Goal: Information Seeking & Learning: Find specific fact

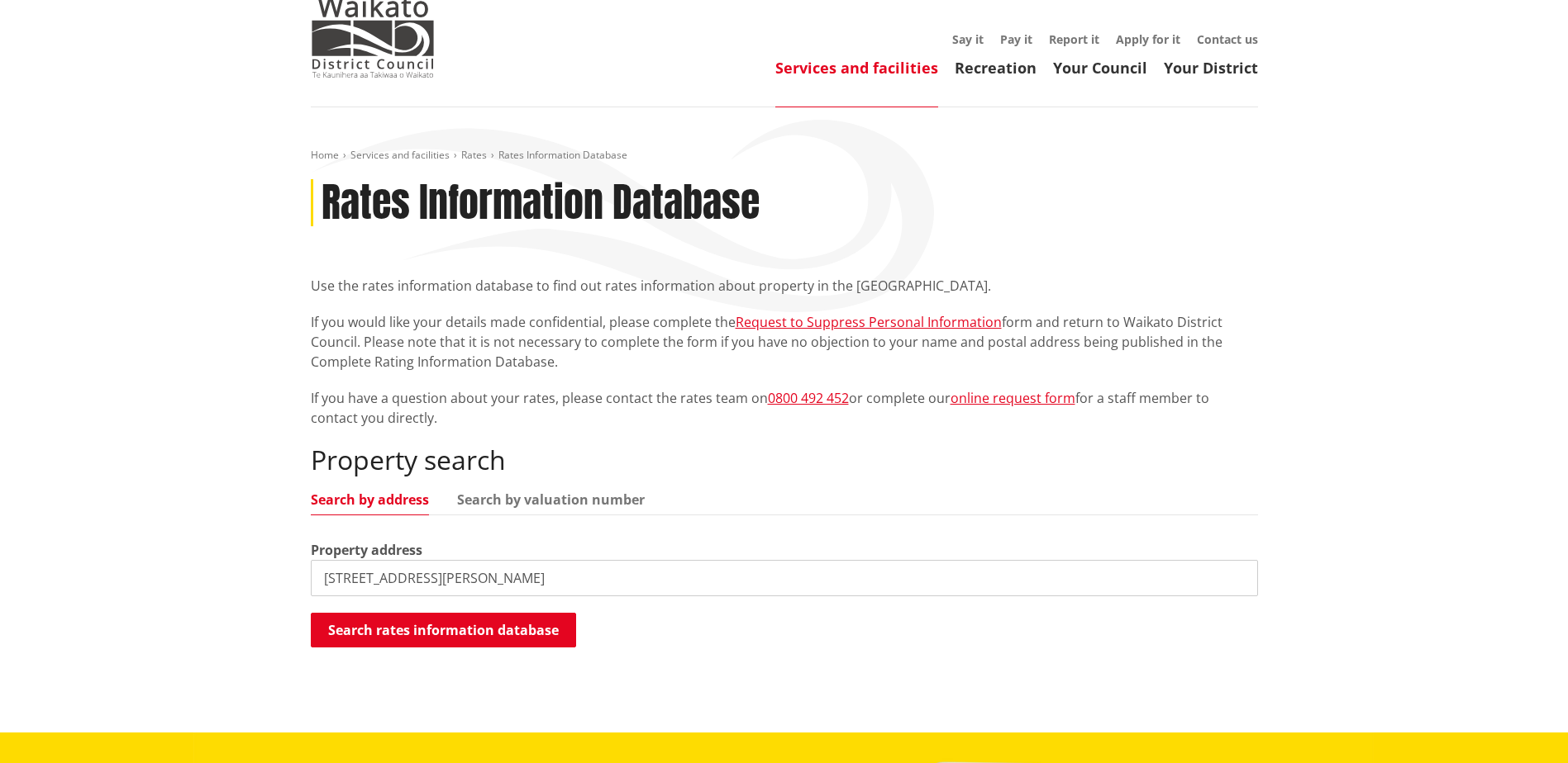
scroll to position [248, 0]
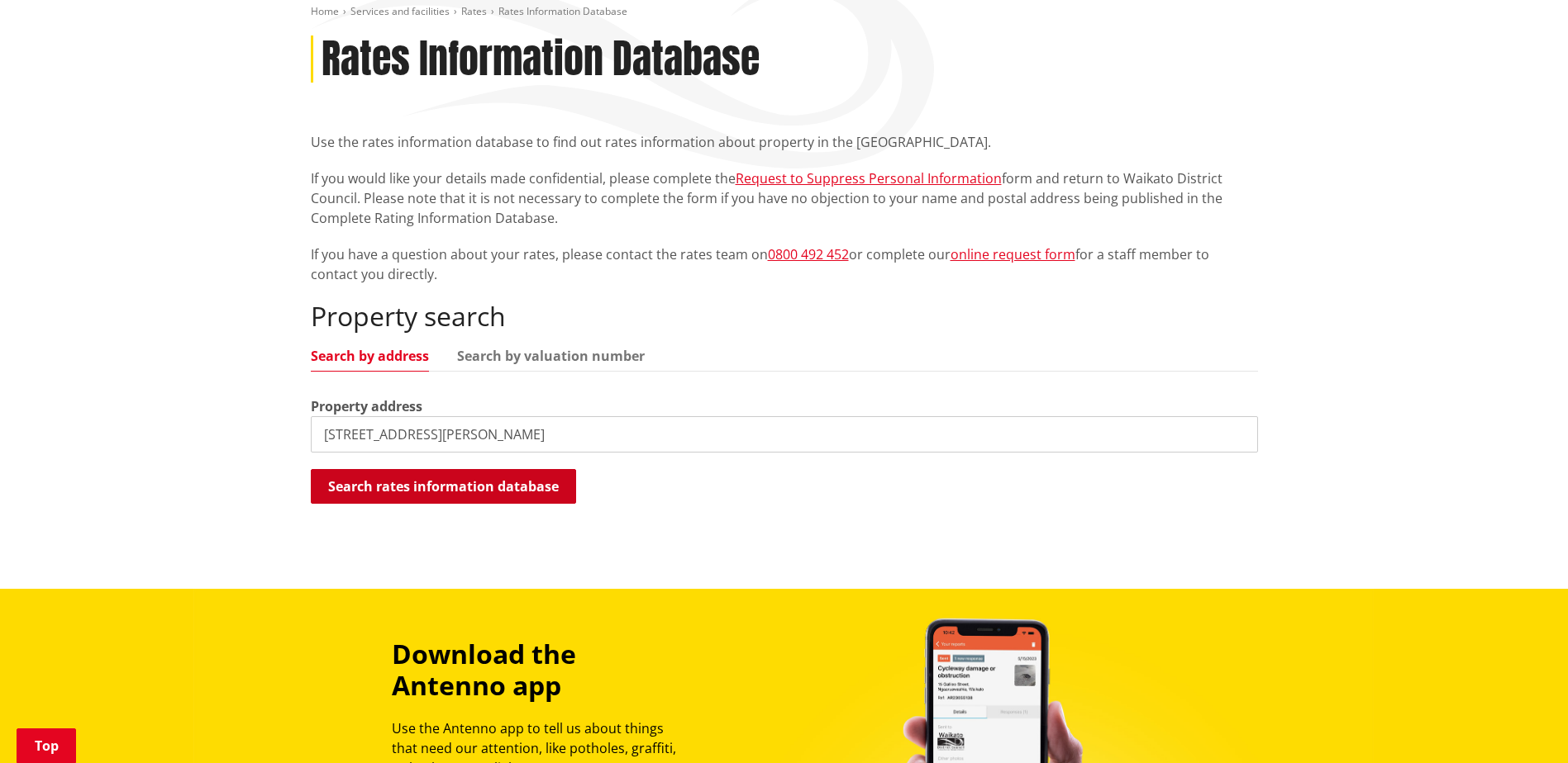
type input "[STREET_ADDRESS][PERSON_NAME]"
click at [434, 492] on button "Search rates information database" at bounding box center [443, 486] width 265 height 35
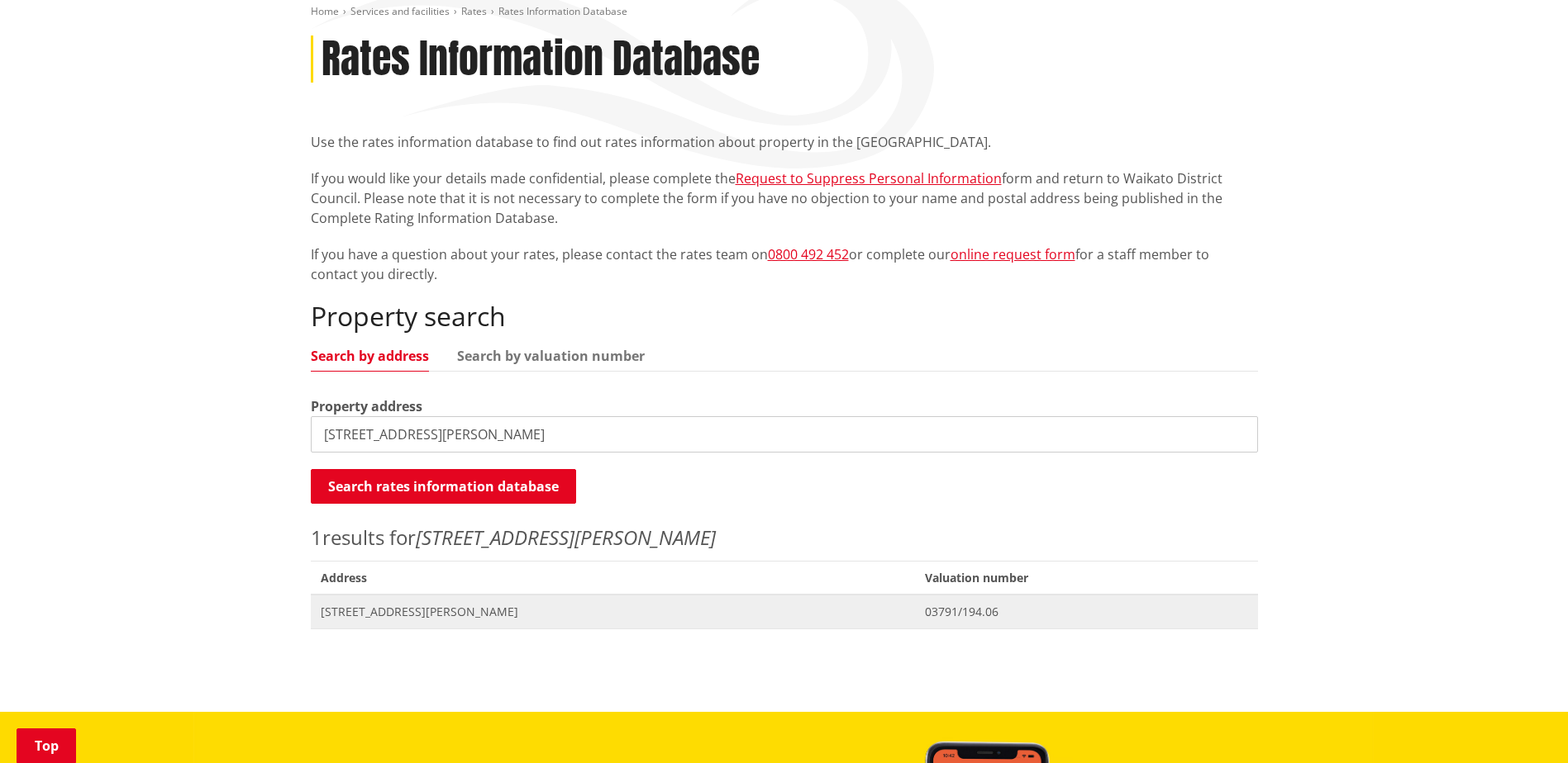
click at [387, 609] on span "[STREET_ADDRESS][PERSON_NAME]" at bounding box center [613, 612] width 585 height 16
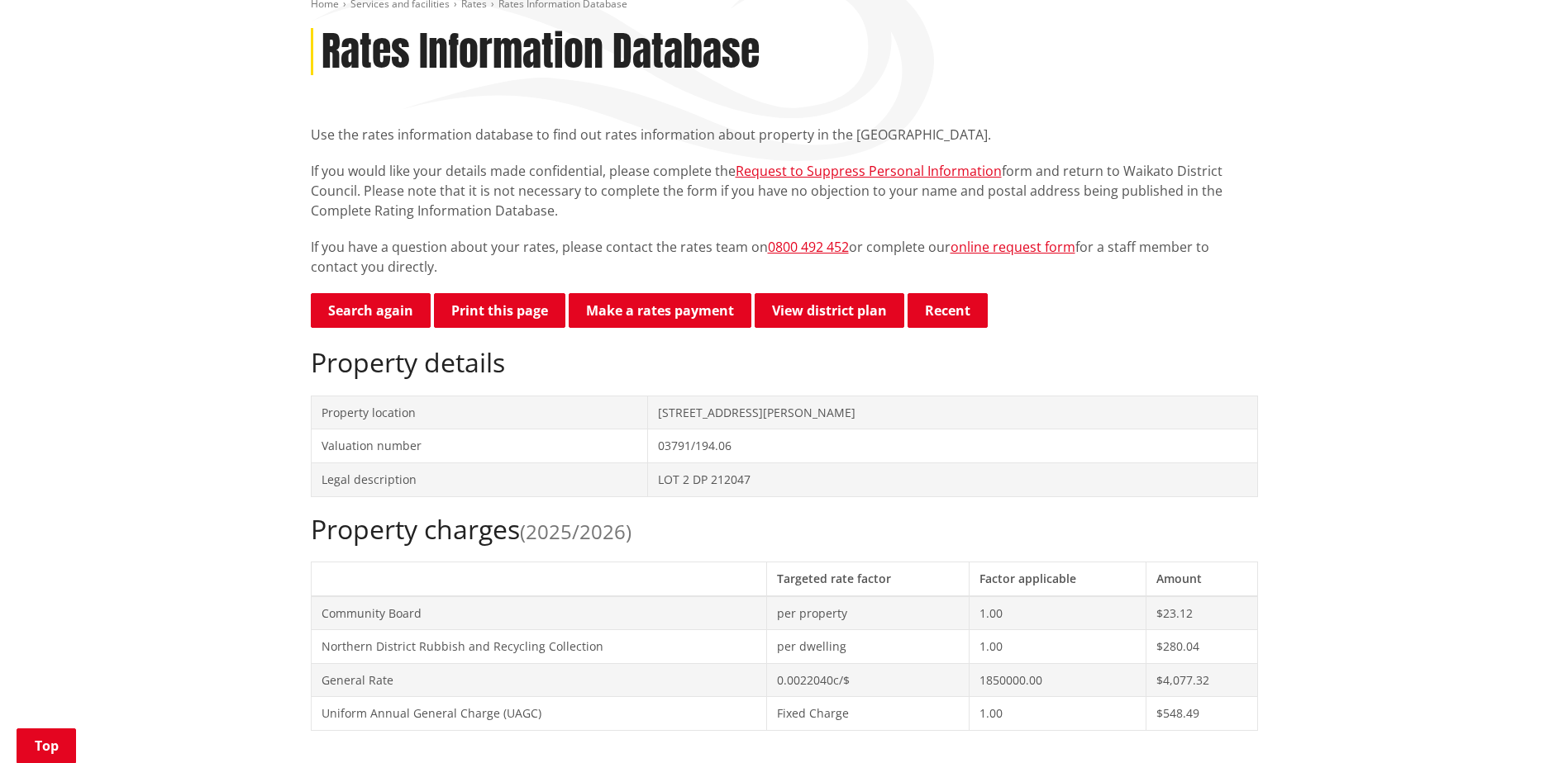
scroll to position [248, 0]
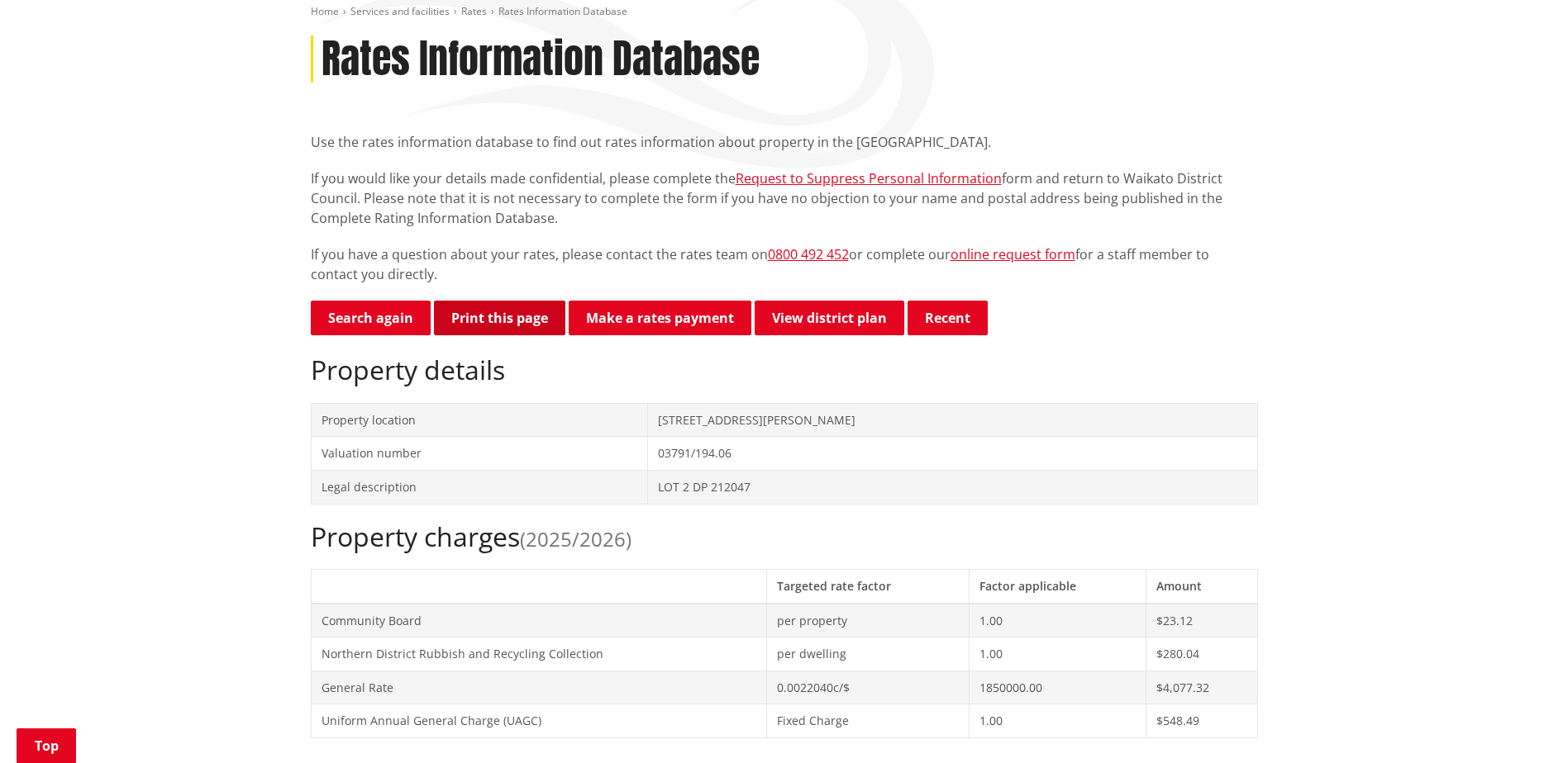
click at [458, 320] on button "Print this page" at bounding box center [499, 318] width 131 height 35
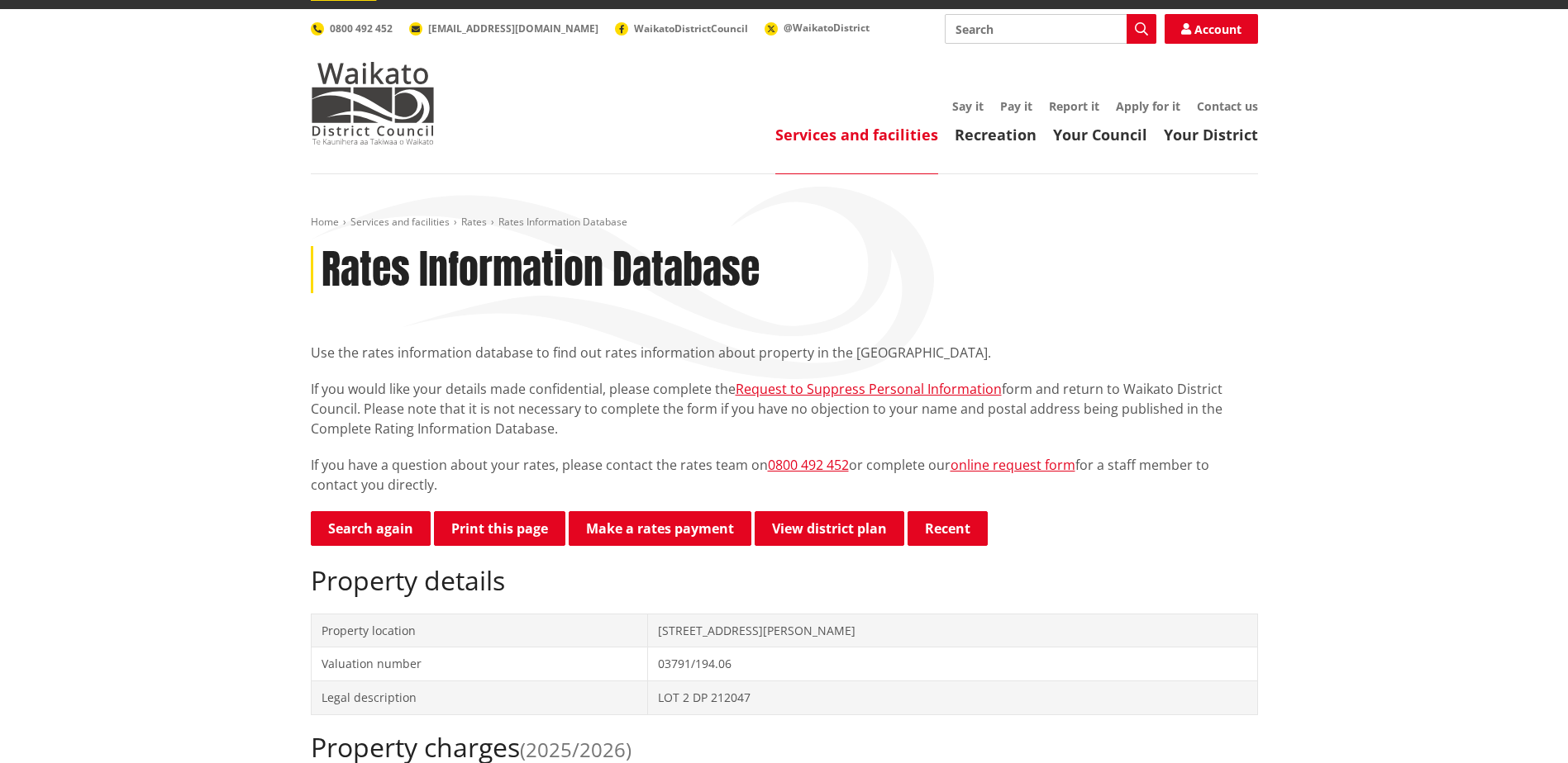
scroll to position [0, 0]
